Goal: Task Accomplishment & Management: Complete application form

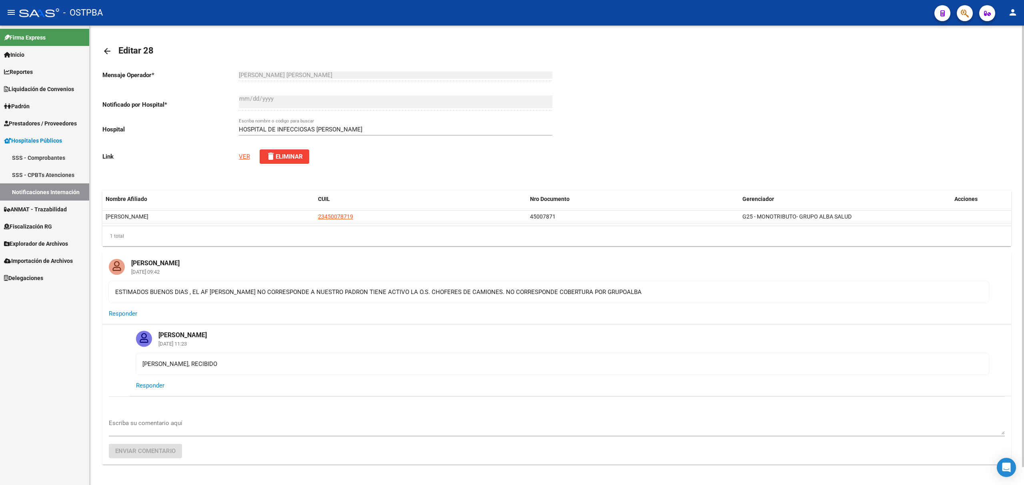
scroll to position [19, 0]
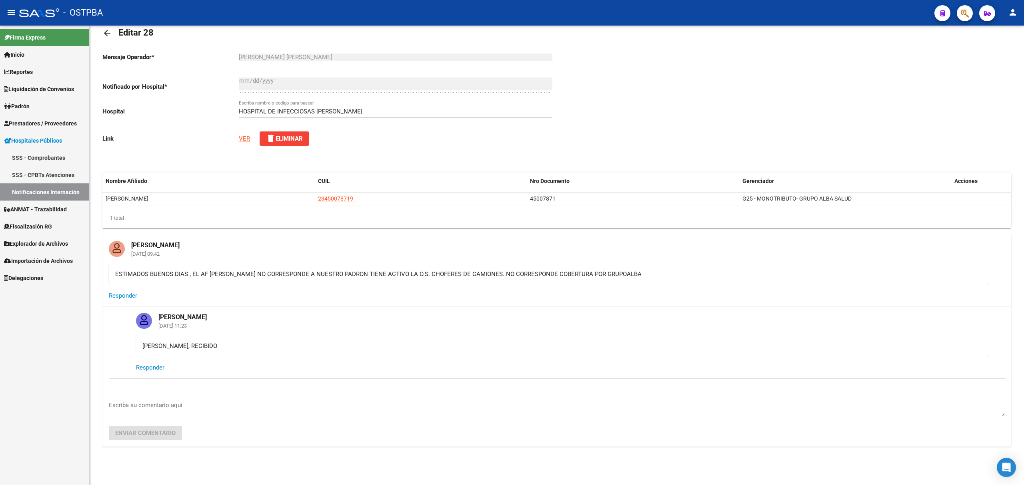
click at [35, 192] on link "Notificaciones Internación" at bounding box center [44, 192] width 89 height 17
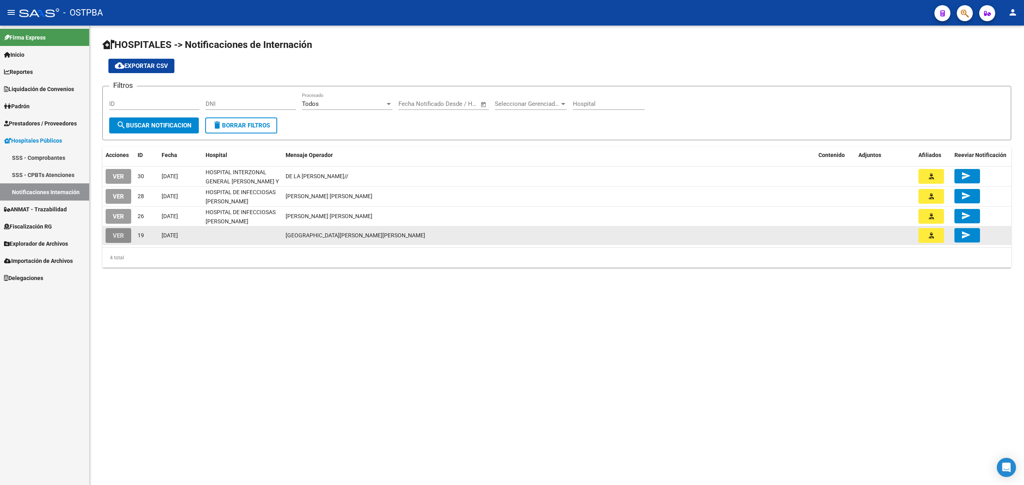
click at [114, 235] on span "VER" at bounding box center [118, 235] width 11 height 7
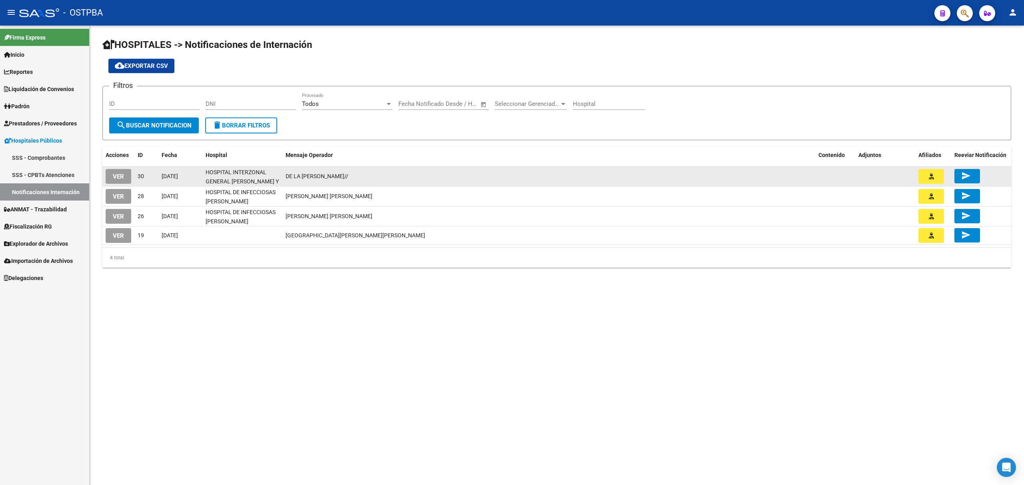
click at [118, 178] on span "VER" at bounding box center [118, 176] width 11 height 7
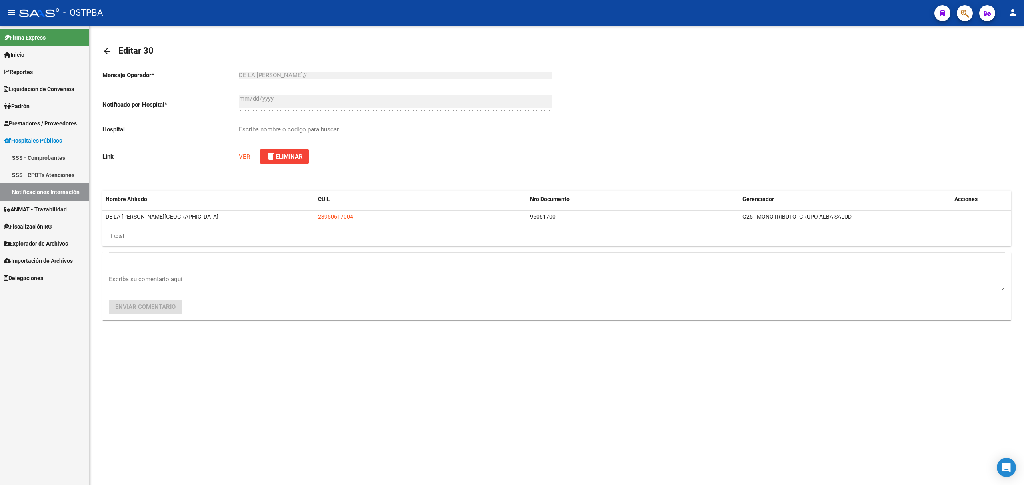
type input "HOSPITAL INTERZONAL GENERAL [PERSON_NAME] Y PLANES"
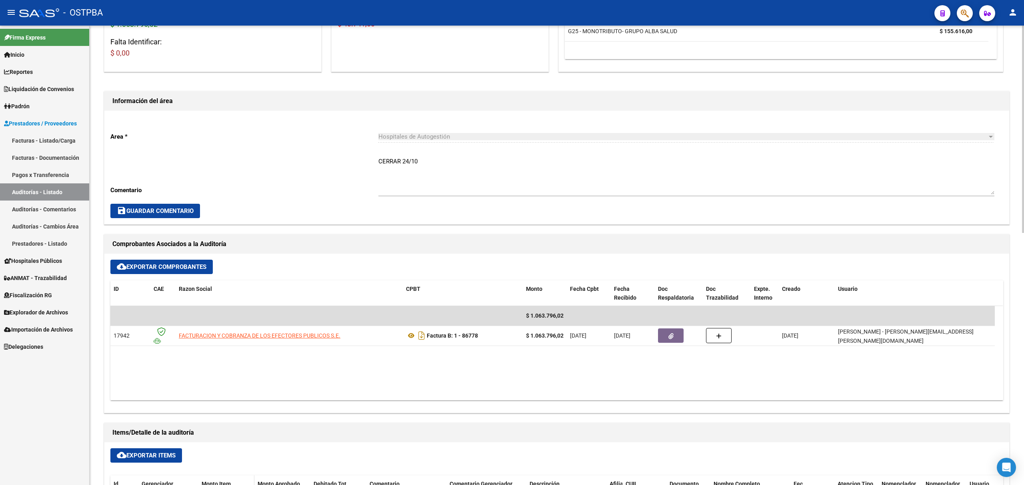
scroll to position [53, 0]
